Goal: Transaction & Acquisition: Purchase product/service

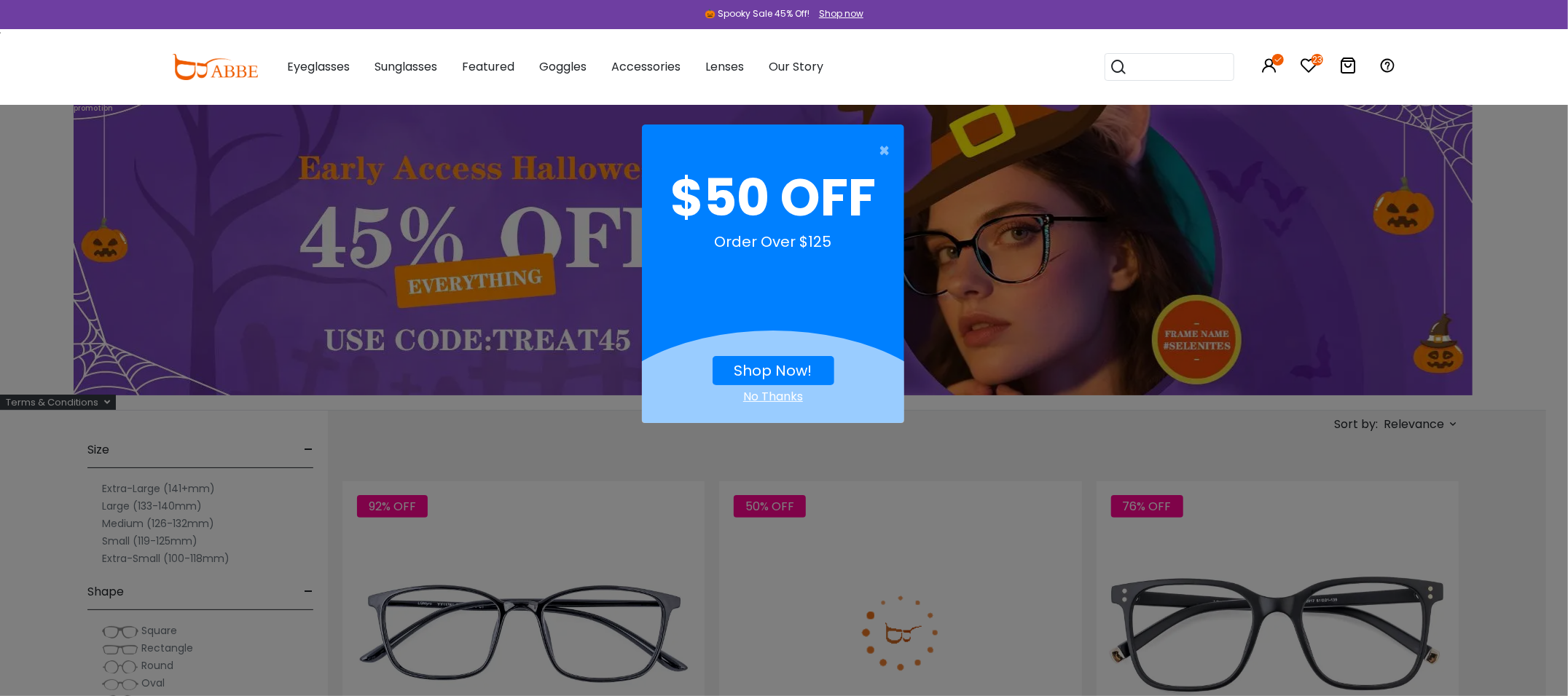
click at [991, 458] on div "× $50 OFF Order Over $125 Shop Now! No Thanks" at bounding box center [784, 348] width 1568 height 696
click at [883, 152] on span "×" at bounding box center [887, 150] width 18 height 29
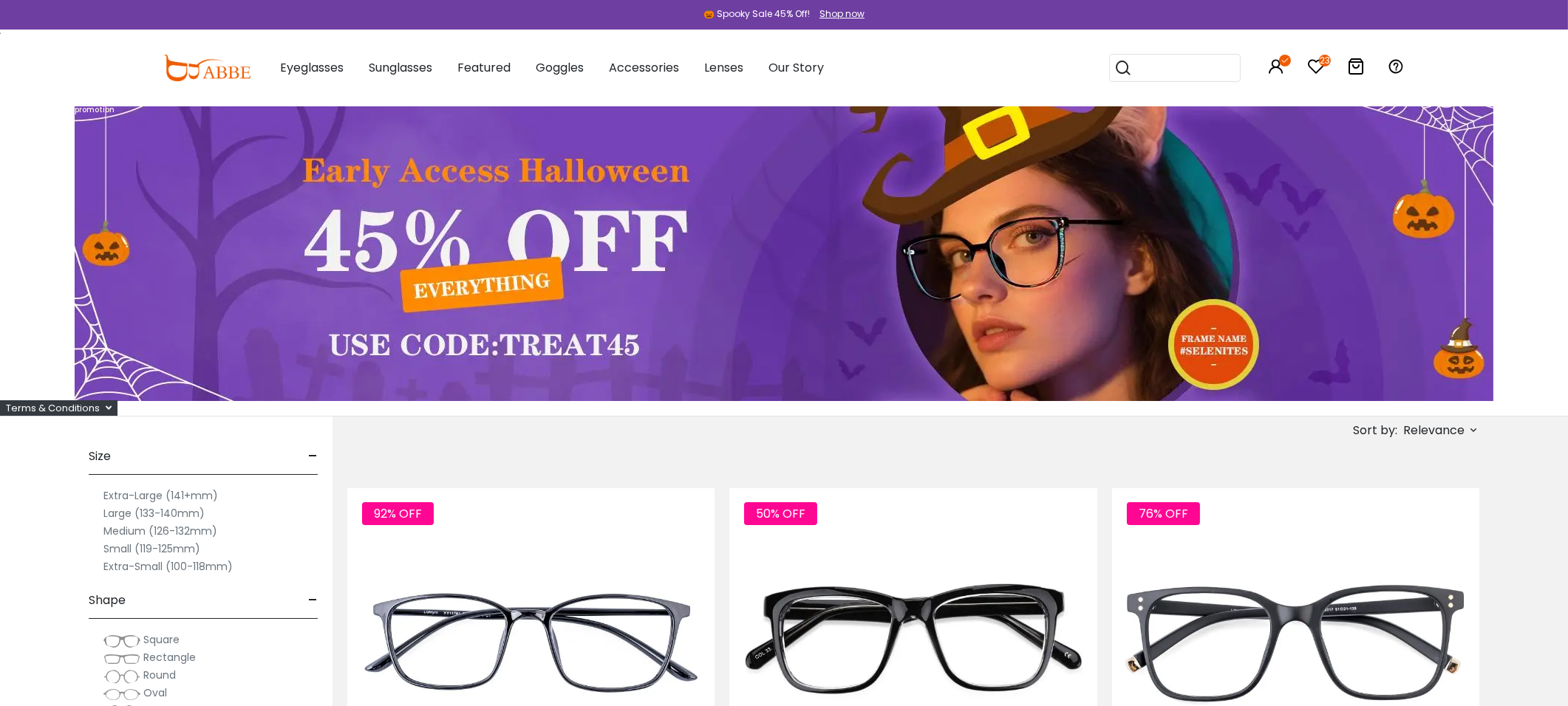
click at [1133, 72] on input "search" at bounding box center [1184, 68] width 103 height 27
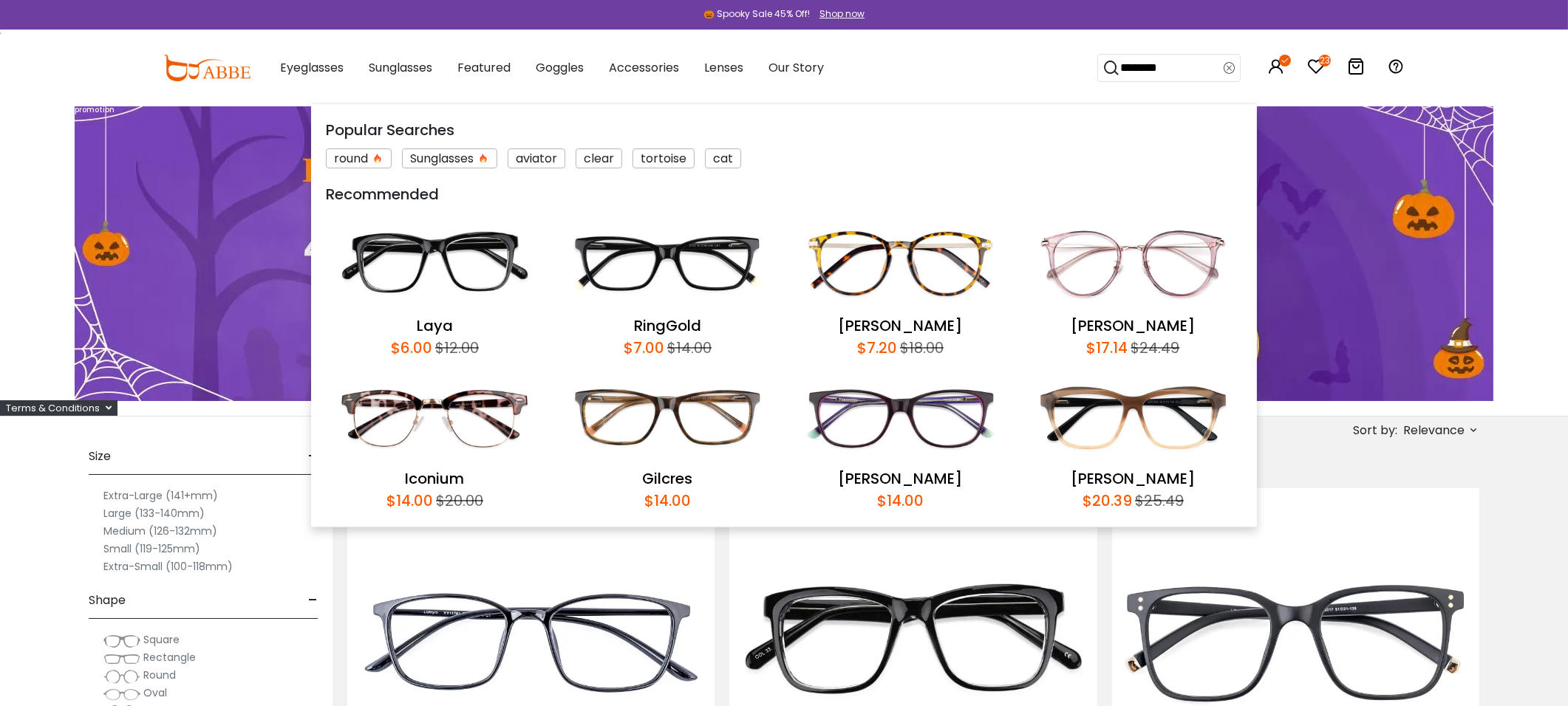
type input "*********"
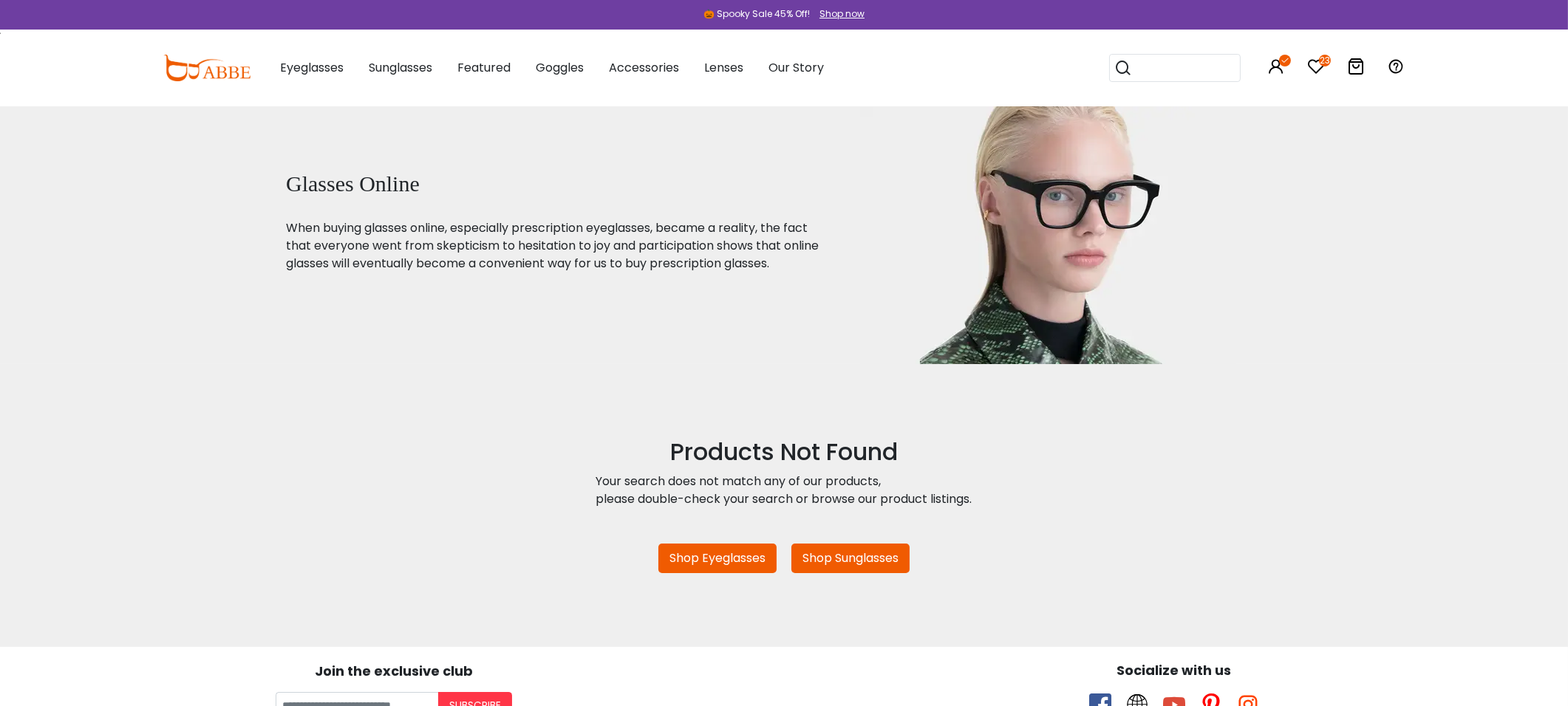
click at [1118, 69] on icon at bounding box center [1123, 68] width 18 height 21
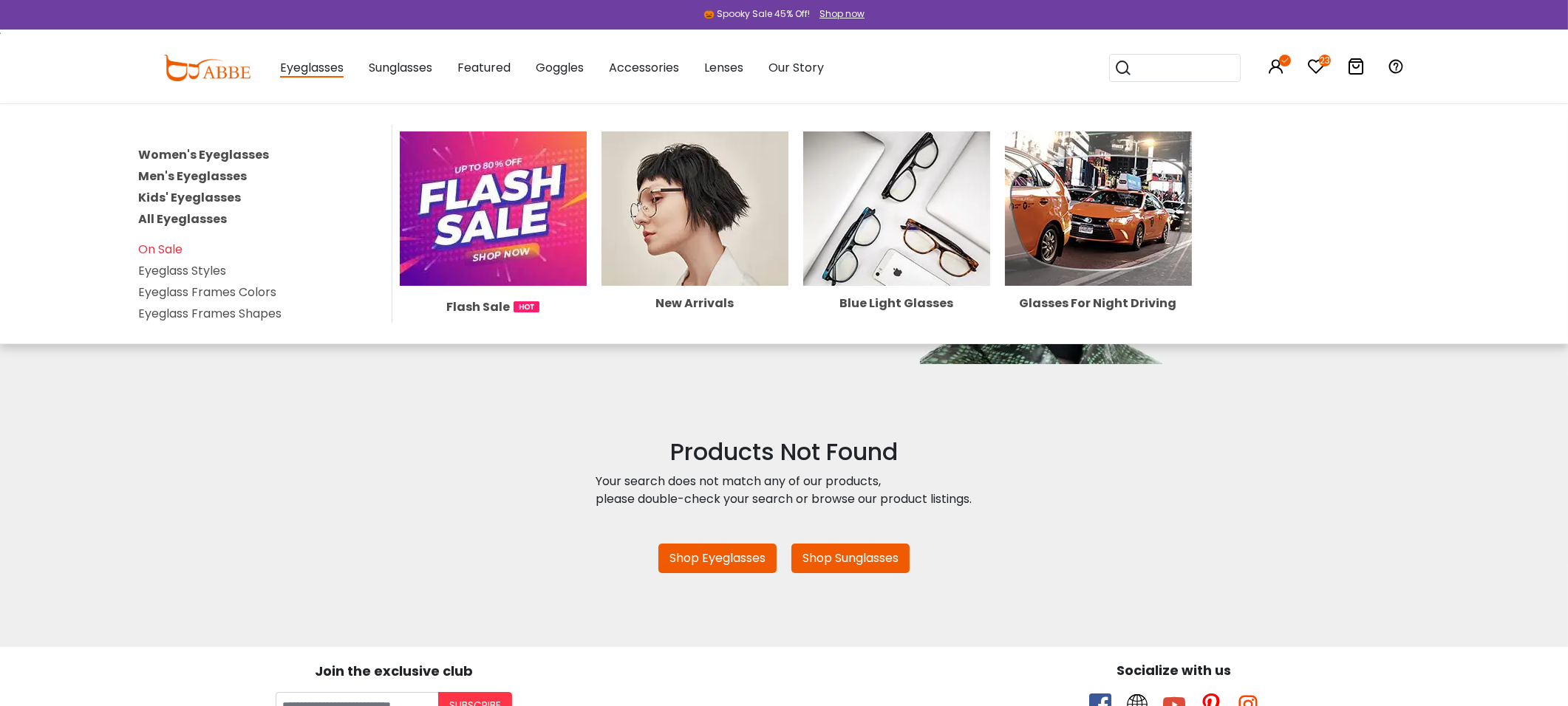
click at [320, 68] on span "Eyeglasses" at bounding box center [312, 68] width 63 height 18
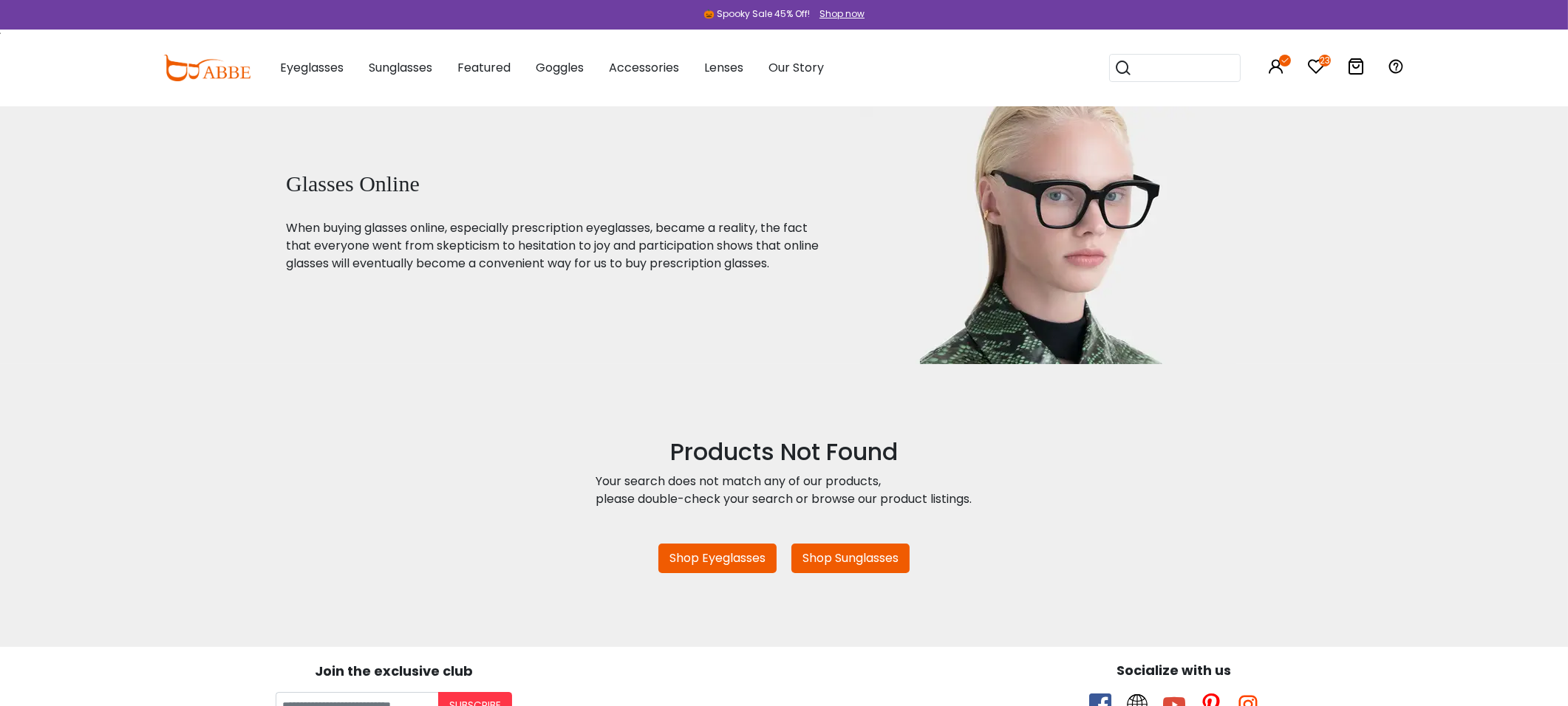
click at [337, 74] on span "Eyeglasses" at bounding box center [312, 68] width 63 height 17
click at [739, 567] on link "Shop Eyeglasses" at bounding box center [718, 558] width 119 height 30
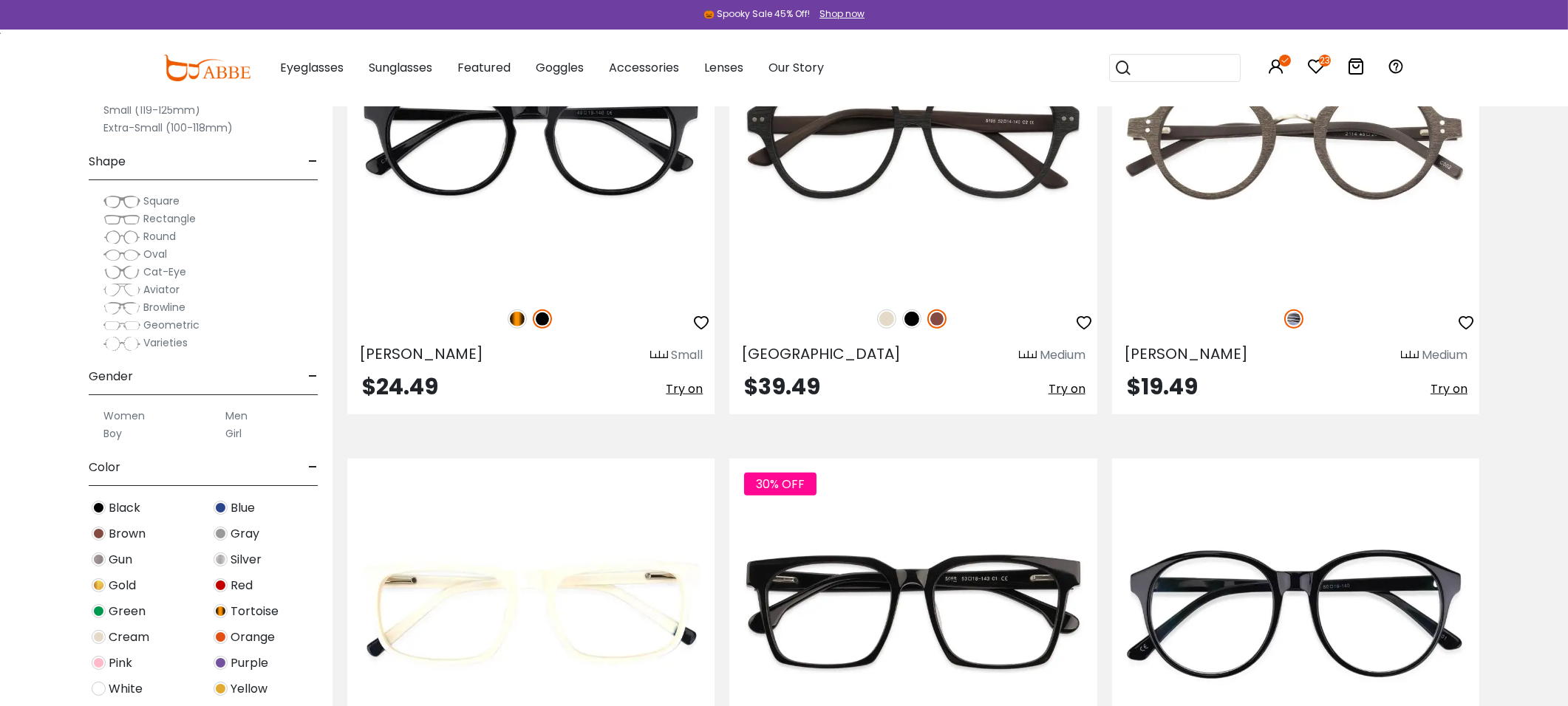
scroll to position [2261, 0]
